Goal: Transaction & Acquisition: Purchase product/service

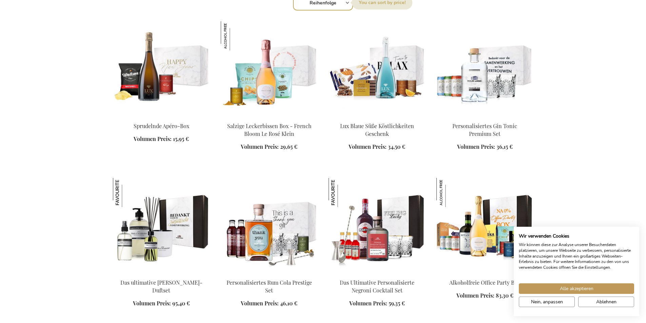
scroll to position [704, 0]
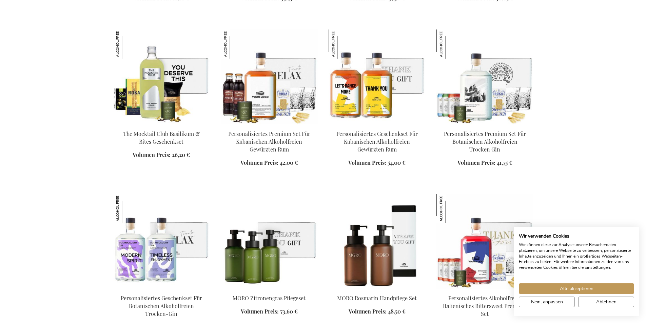
scroll to position [1168, 0]
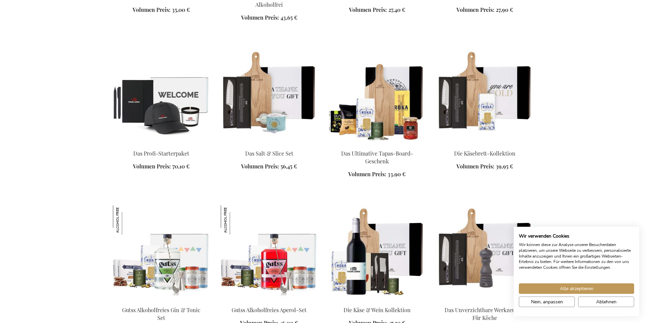
scroll to position [1403, 0]
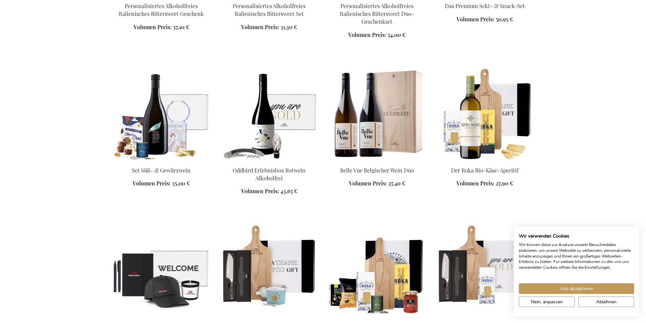
scroll to position [1157, 0]
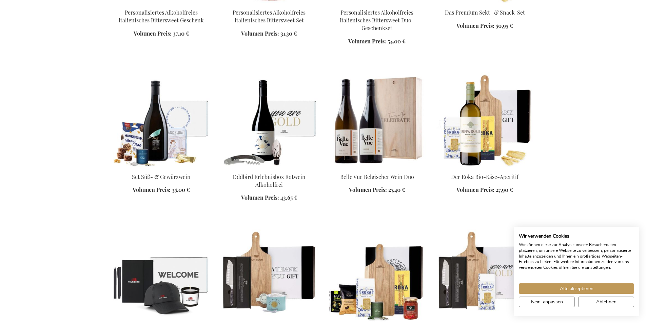
scroll to position [1634, 0]
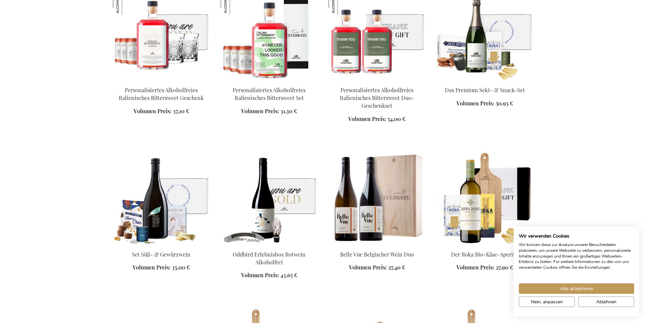
scroll to position [1086, 0]
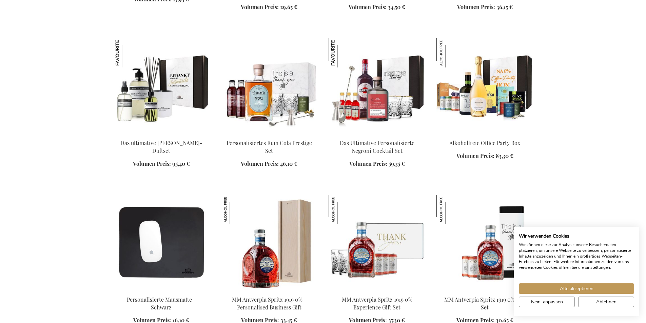
scroll to position [861, 0]
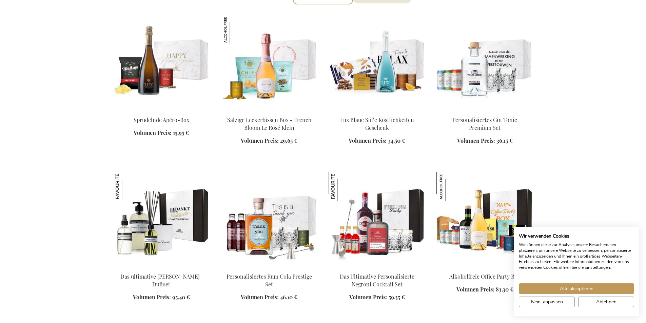
scroll to position [713, 0]
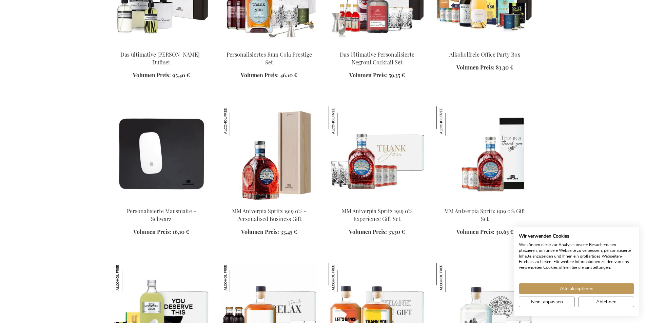
scroll to position [944, 0]
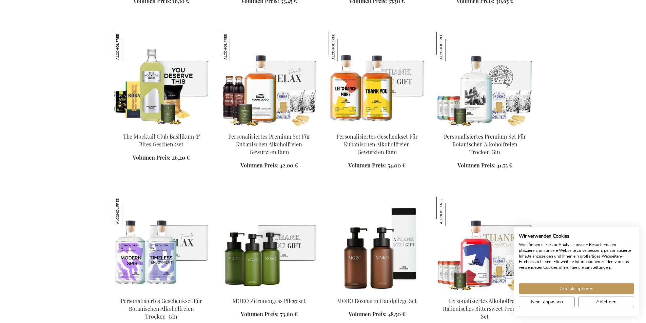
click at [271, 236] on img at bounding box center [269, 244] width 97 height 95
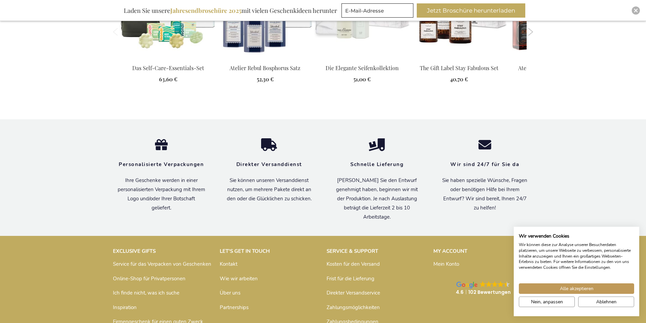
scroll to position [772, 0]
